Goal: Navigation & Orientation: Find specific page/section

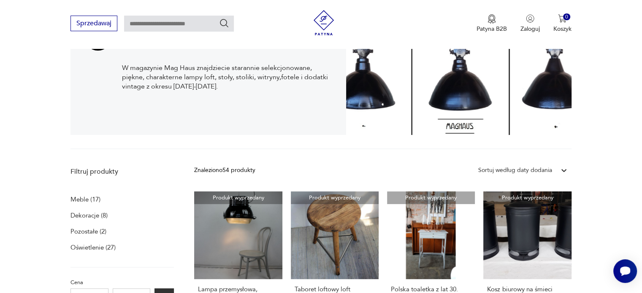
scroll to position [47, 0]
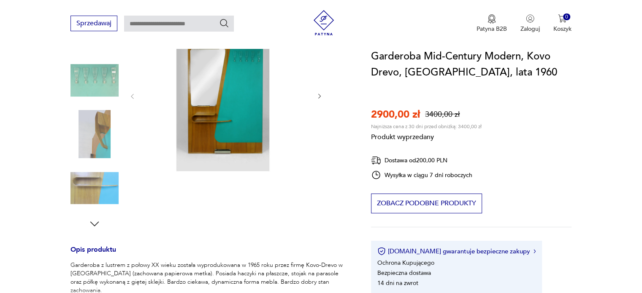
scroll to position [169, 0]
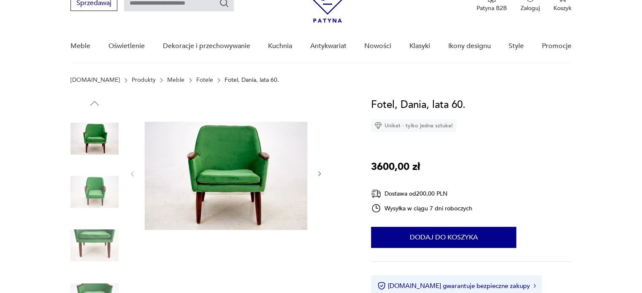
drag, startPoint x: 0, startPoint y: 0, endPoint x: 319, endPoint y: 173, distance: 362.9
click at [319, 173] on icon "button" at bounding box center [319, 174] width 7 height 7
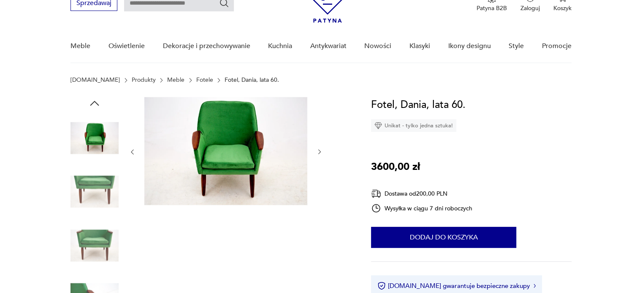
click at [319, 173] on div at bounding box center [226, 152] width 194 height 110
click at [318, 153] on icon "button" at bounding box center [319, 152] width 7 height 7
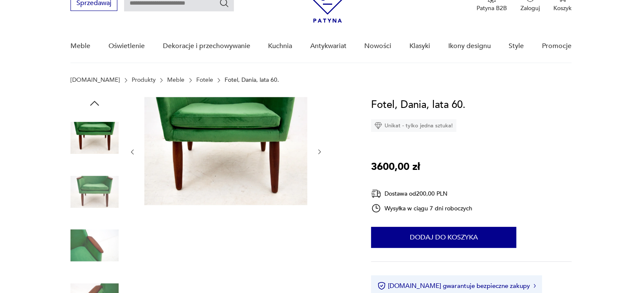
click at [318, 153] on icon "button" at bounding box center [319, 152] width 7 height 7
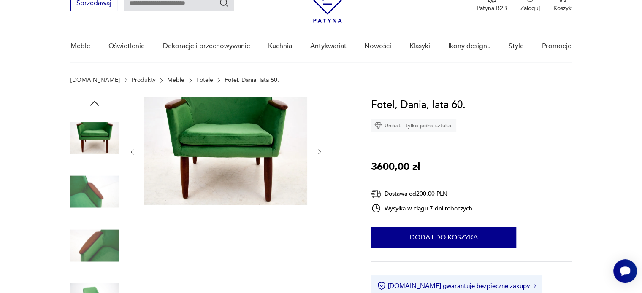
click at [318, 153] on icon "button" at bounding box center [319, 152] width 7 height 7
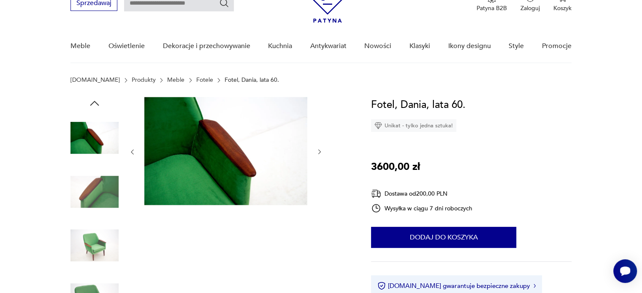
click at [320, 152] on icon "button" at bounding box center [319, 152] width 3 height 5
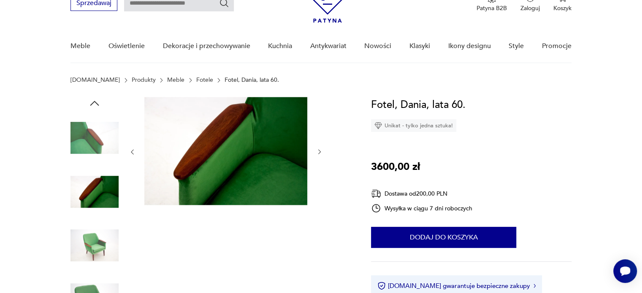
click at [320, 152] on icon "button" at bounding box center [319, 152] width 3 height 5
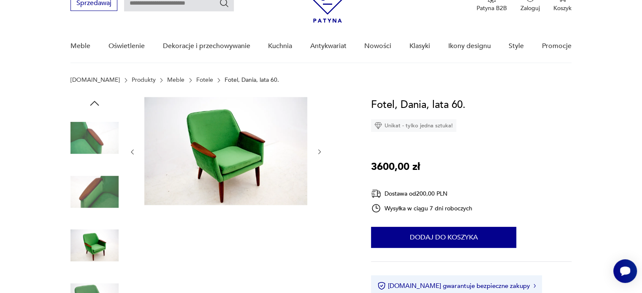
click at [320, 152] on icon "button" at bounding box center [319, 152] width 3 height 5
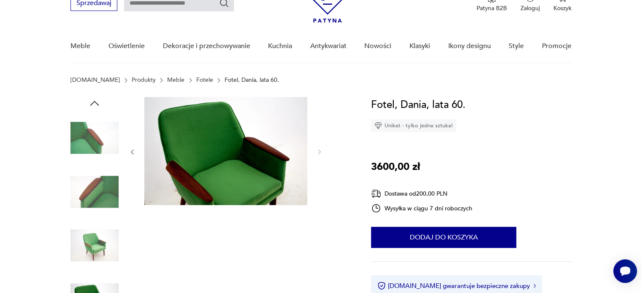
click at [133, 154] on icon "button" at bounding box center [132, 152] width 7 height 7
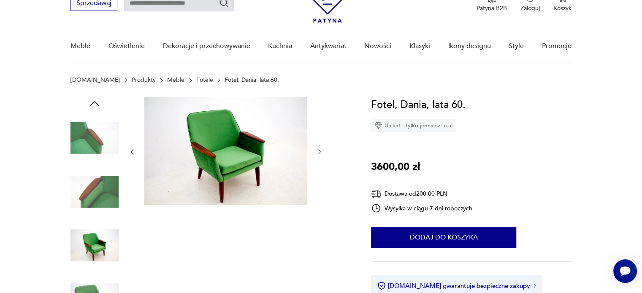
click at [133, 154] on icon "button" at bounding box center [132, 152] width 7 height 7
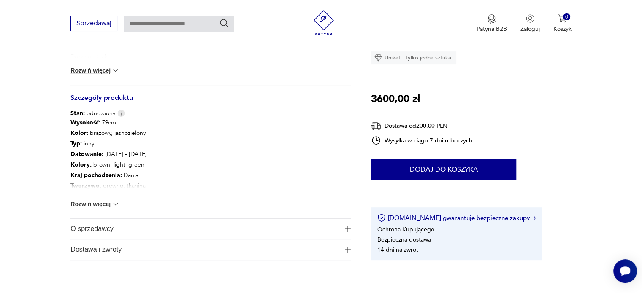
scroll to position [507, 0]
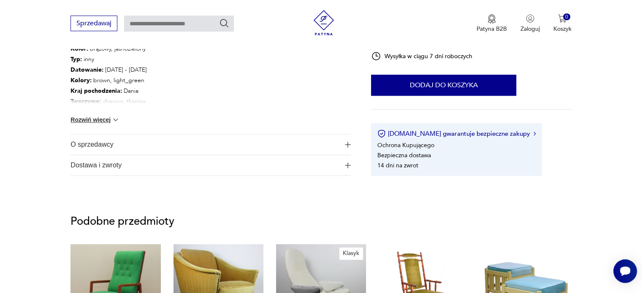
click at [105, 148] on span "O sprzedawcy" at bounding box center [204, 145] width 268 height 20
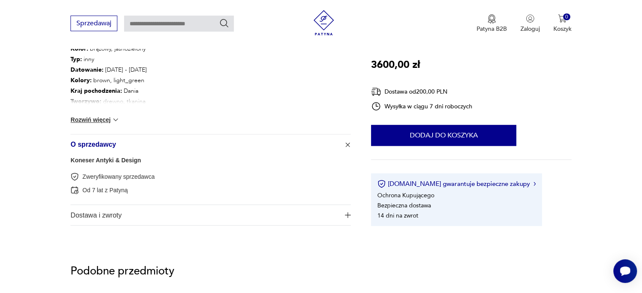
click at [111, 163] on link "Koneser Antyki & Design" at bounding box center [105, 160] width 70 height 7
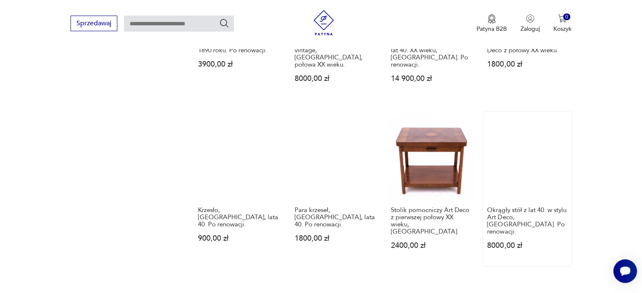
scroll to position [849, 0]
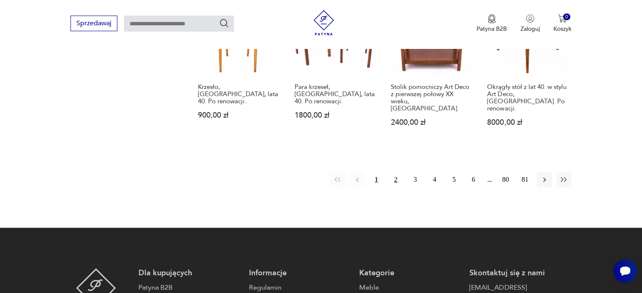
click at [394, 172] on button "2" at bounding box center [395, 179] width 15 height 15
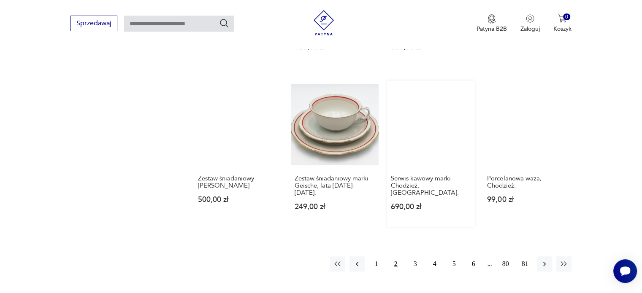
scroll to position [891, 0]
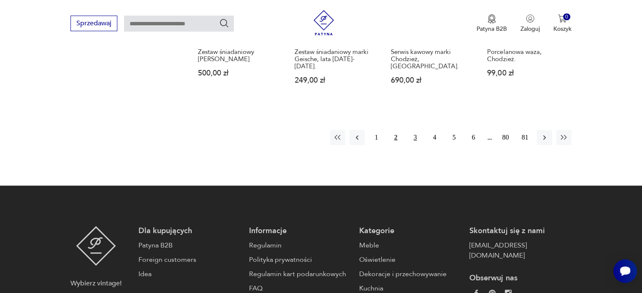
click at [415, 130] on button "3" at bounding box center [415, 137] width 15 height 15
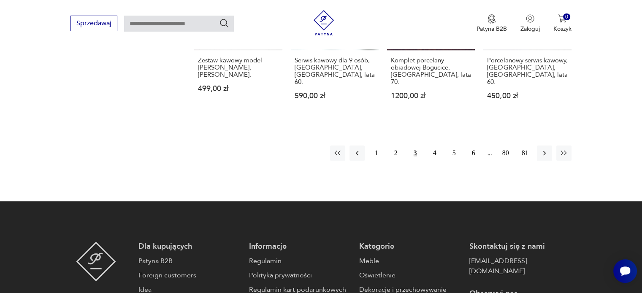
scroll to position [891, 0]
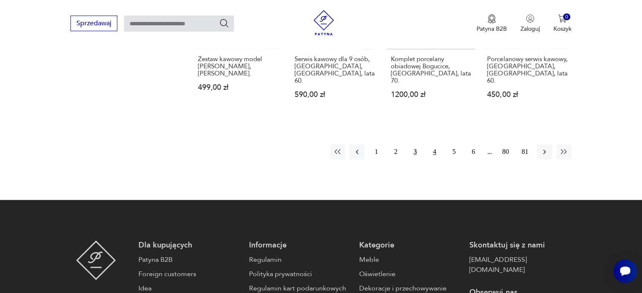
click at [434, 144] on button "4" at bounding box center [434, 151] width 15 height 15
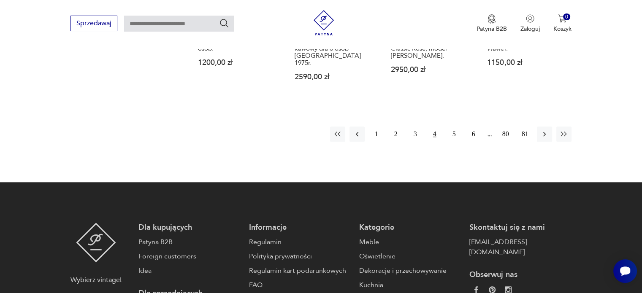
scroll to position [849, 0]
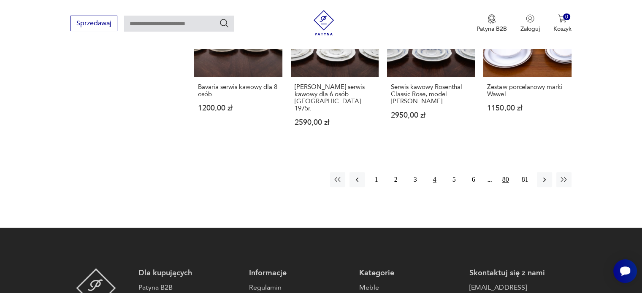
click at [502, 172] on button "80" at bounding box center [505, 179] width 15 height 15
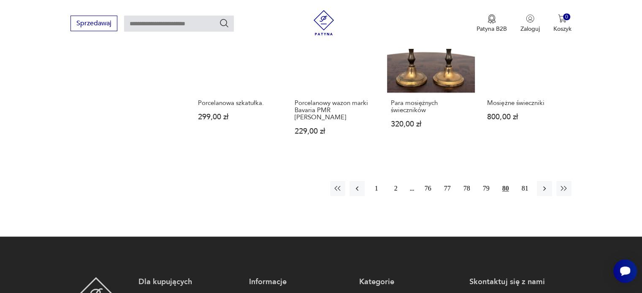
scroll to position [807, 0]
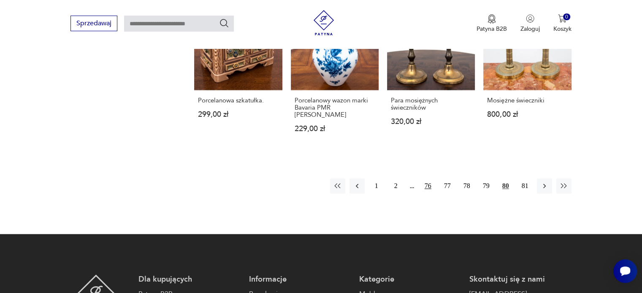
click at [428, 179] on button "76" at bounding box center [427, 186] width 15 height 15
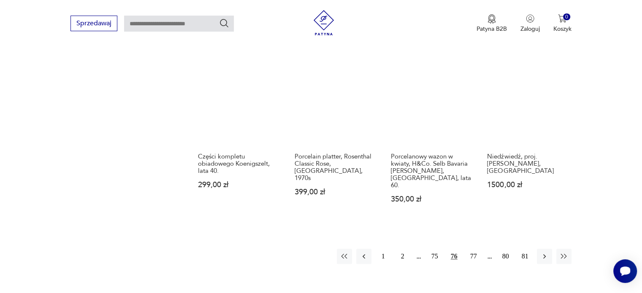
scroll to position [765, 0]
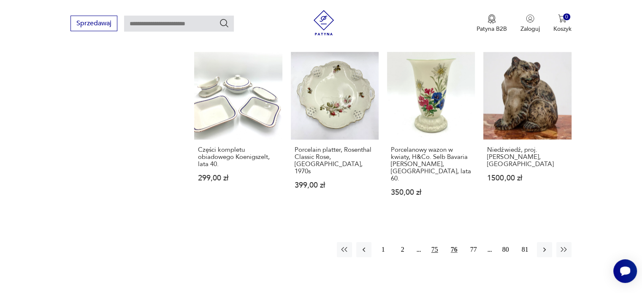
click at [433, 242] on button "75" at bounding box center [434, 249] width 15 height 15
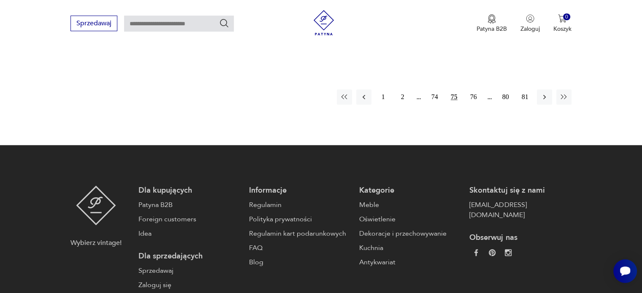
scroll to position [807, 0]
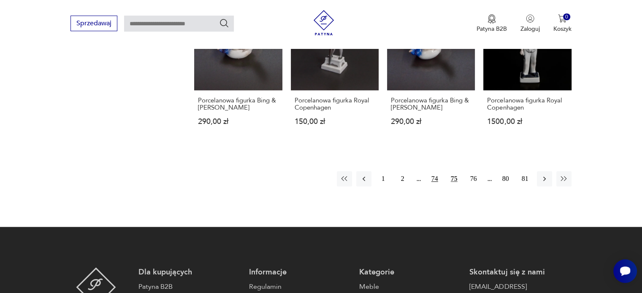
click at [434, 174] on button "74" at bounding box center [434, 178] width 15 height 15
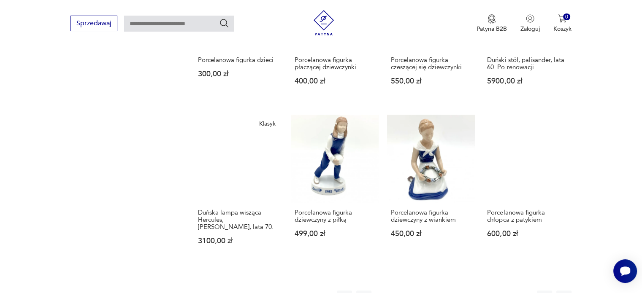
scroll to position [807, 0]
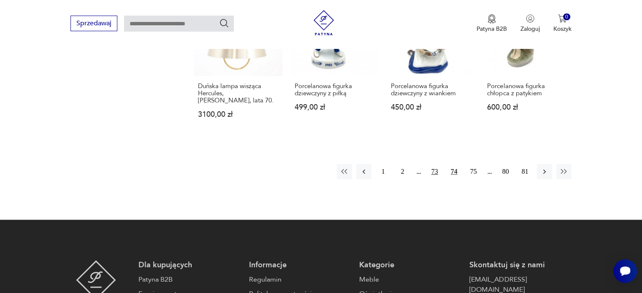
click at [435, 164] on button "73" at bounding box center [434, 171] width 15 height 15
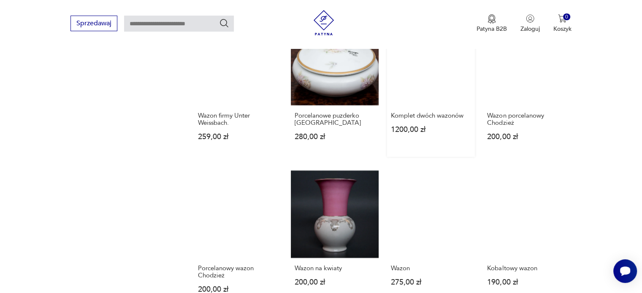
scroll to position [723, 0]
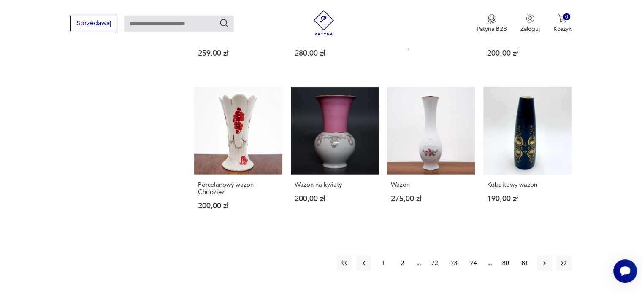
click at [438, 256] on button "72" at bounding box center [434, 263] width 15 height 15
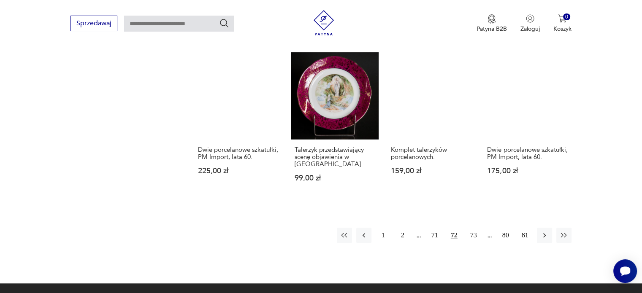
scroll to position [849, 0]
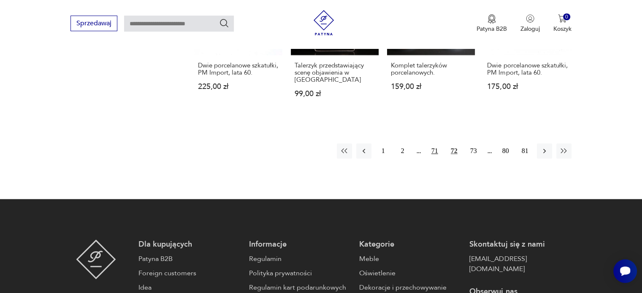
click at [432, 144] on button "71" at bounding box center [434, 151] width 15 height 15
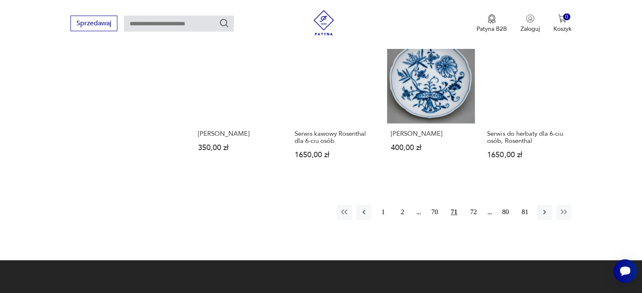
scroll to position [849, 0]
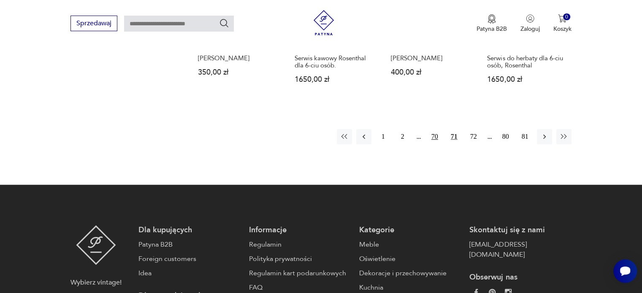
click at [432, 131] on button "70" at bounding box center [434, 136] width 15 height 15
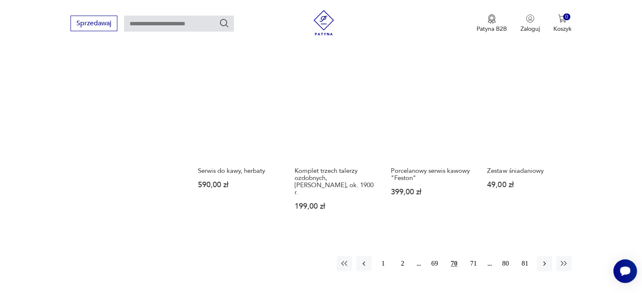
scroll to position [807, 0]
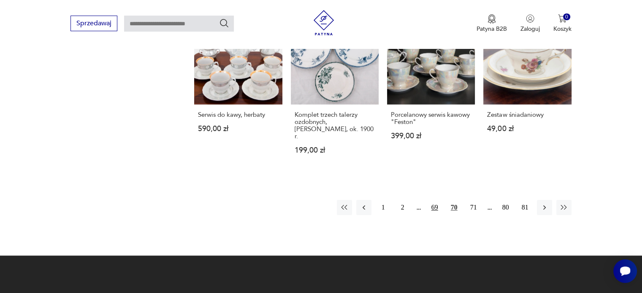
click at [435, 200] on button "69" at bounding box center [434, 207] width 15 height 15
